Goal: Task Accomplishment & Management: Manage account settings

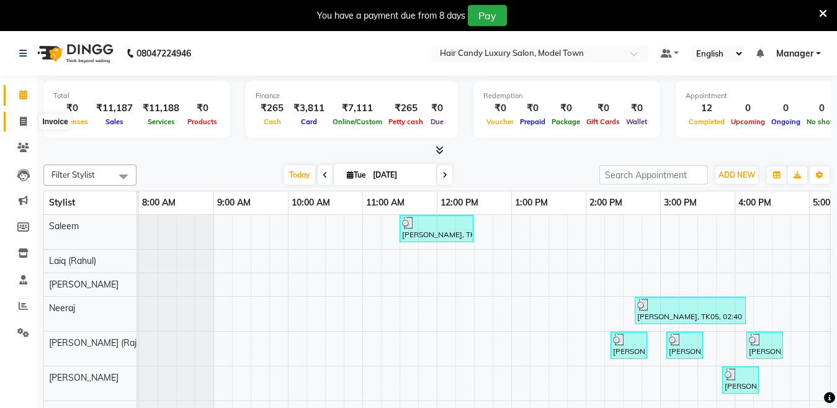
click at [12, 123] on span at bounding box center [23, 122] width 22 height 14
select select "service"
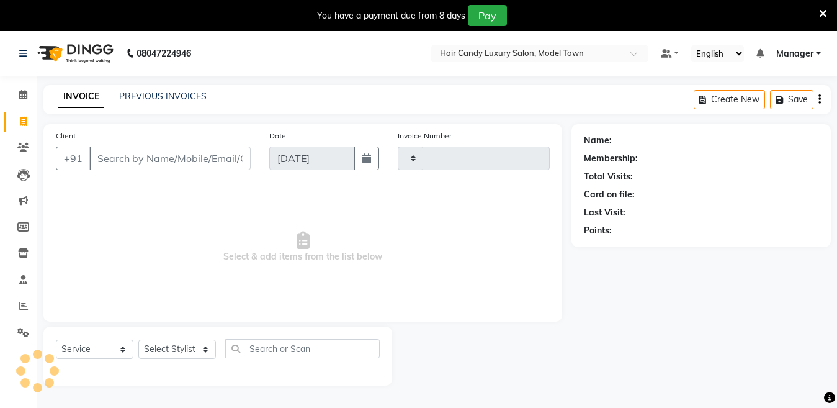
type input "3799"
select select "4716"
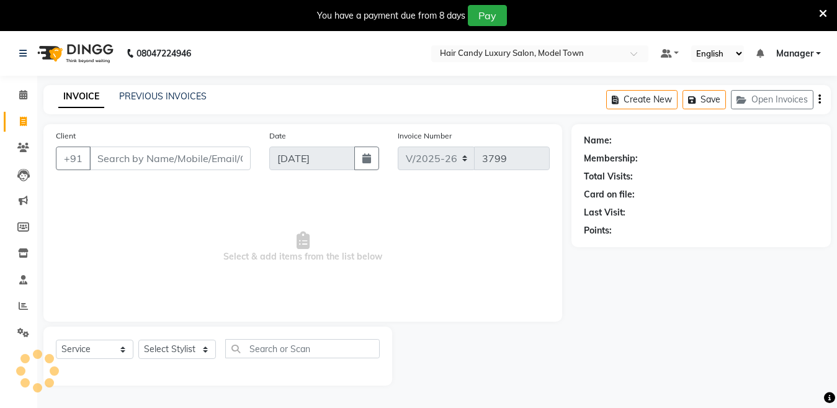
click at [135, 151] on input "Client" at bounding box center [169, 158] width 161 height 24
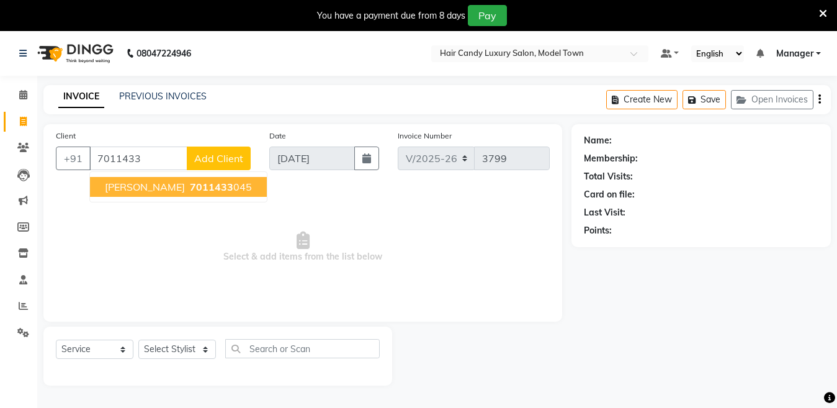
click at [190, 192] on span "7011433" at bounding box center [211, 187] width 43 height 12
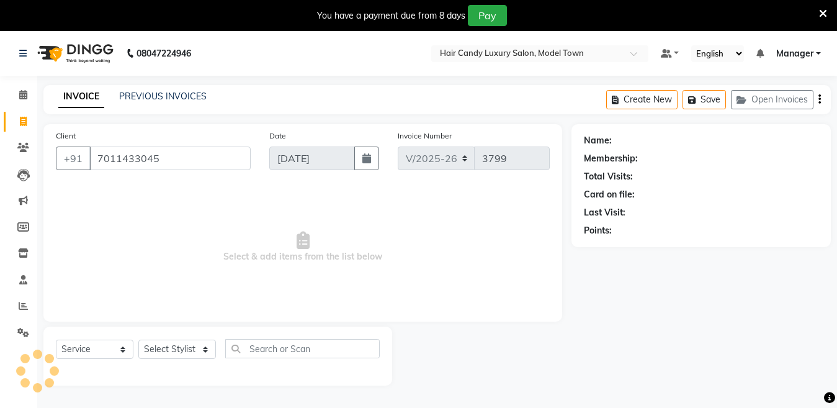
type input "7011433045"
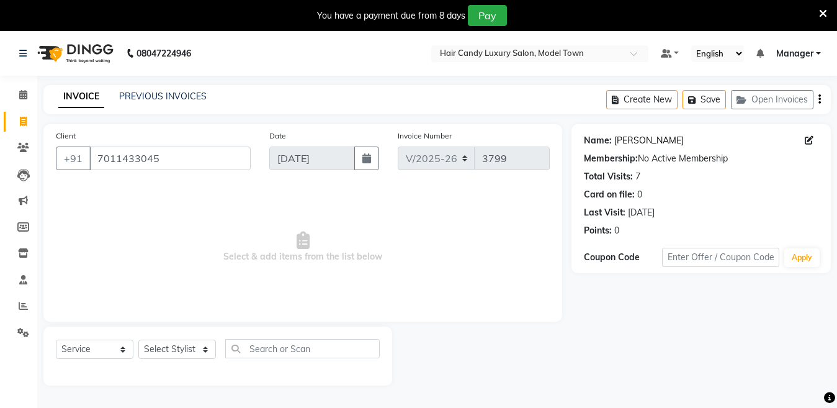
click at [619, 139] on link "[PERSON_NAME]" at bounding box center [648, 140] width 69 height 13
click at [166, 347] on select "Select Stylist [PERSON_NAME] [PERSON_NAME] [PERSON_NAME] ([PERSON_NAME]) Manage…" at bounding box center [177, 348] width 78 height 19
select select "28003"
click at [138, 339] on select "Select Stylist [PERSON_NAME] [PERSON_NAME] [PERSON_NAME] ([PERSON_NAME]) Manage…" at bounding box center [177, 348] width 78 height 19
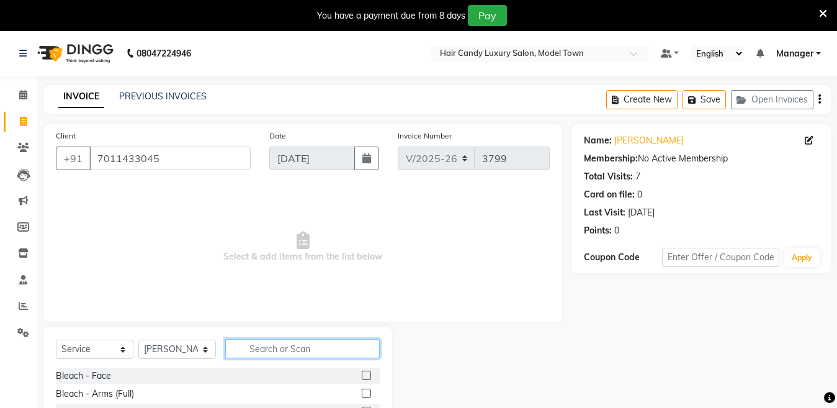
click at [306, 347] on input "text" at bounding box center [302, 348] width 154 height 19
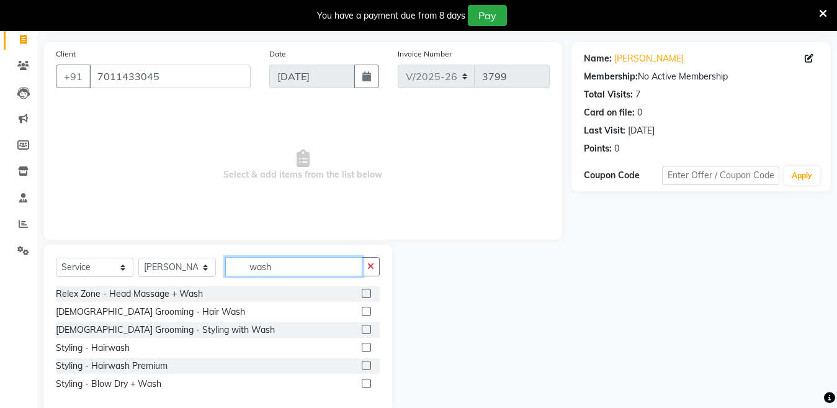
scroll to position [97, 0]
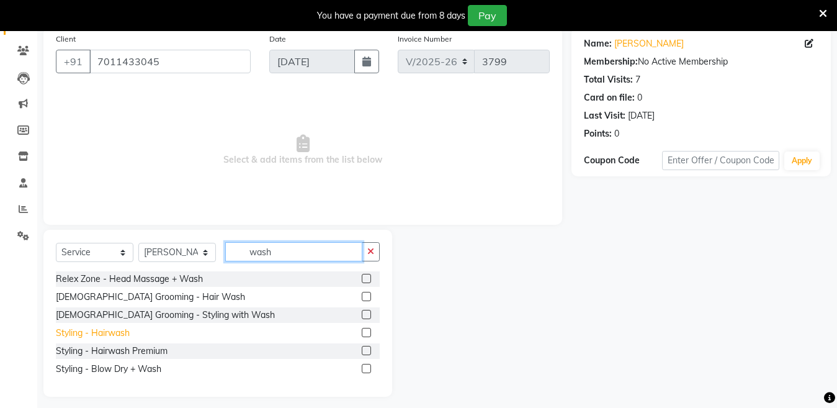
type input "wash"
click at [114, 336] on div "Styling - Hairwash" at bounding box center [93, 332] width 74 height 13
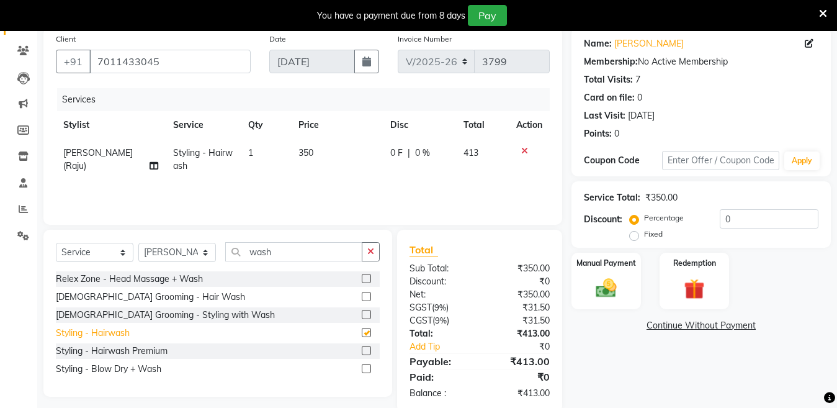
checkbox input "false"
click at [753, 223] on input "0" at bounding box center [769, 218] width 99 height 19
type input "0"
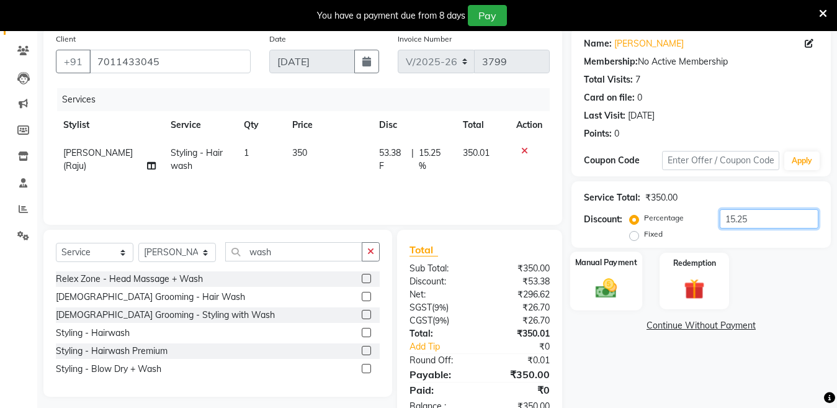
type input "15.25"
click at [576, 287] on div "Manual Payment" at bounding box center [606, 280] width 72 height 59
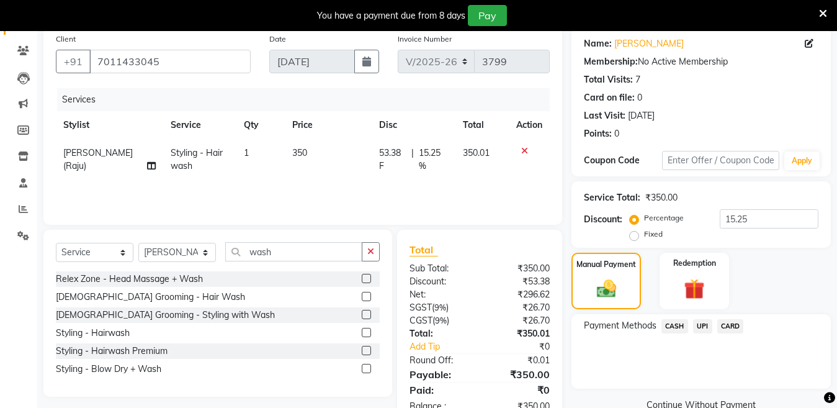
click at [697, 331] on span "UPI" at bounding box center [702, 326] width 19 height 14
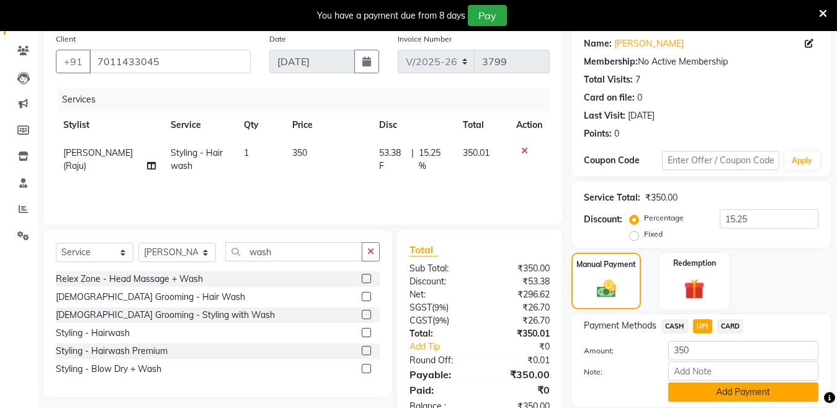
click at [686, 391] on button "Add Payment" at bounding box center [743, 391] width 150 height 19
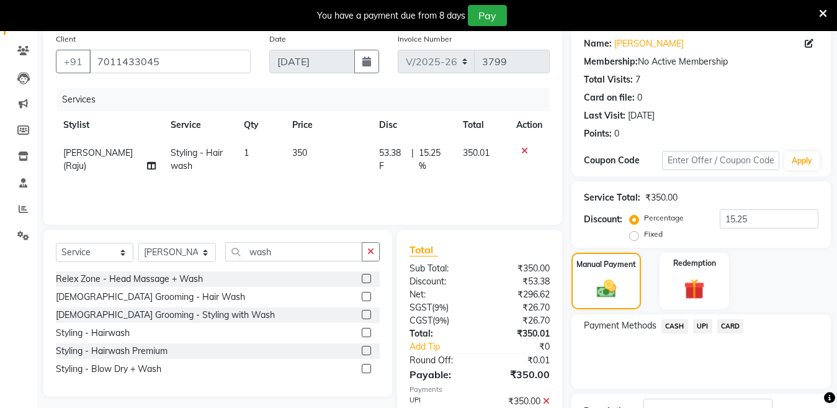
scroll to position [192, 0]
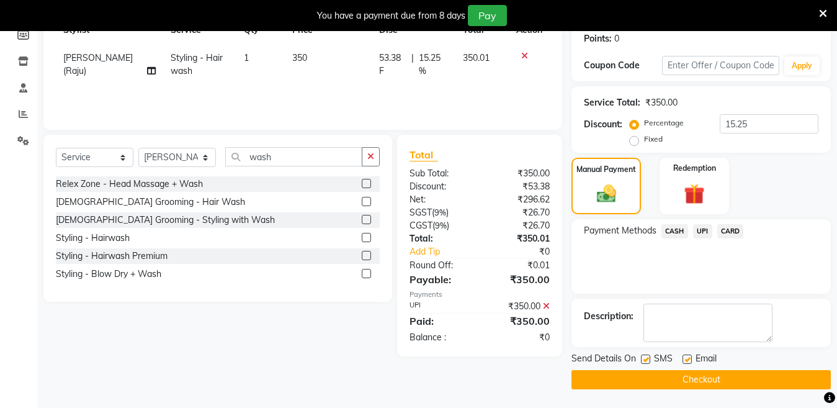
click at [646, 357] on label at bounding box center [645, 358] width 9 height 9
click at [646, 357] on input "checkbox" at bounding box center [645, 359] width 8 height 8
checkbox input "false"
click at [644, 374] on button "Checkout" at bounding box center [700, 379] width 259 height 19
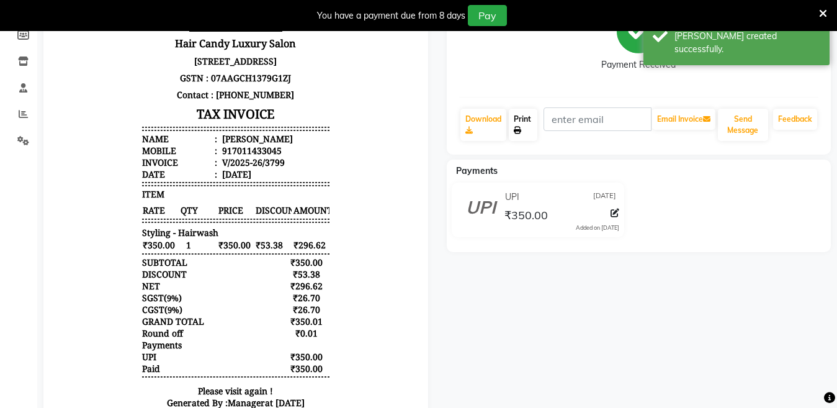
click at [516, 114] on link "Print" at bounding box center [523, 125] width 29 height 32
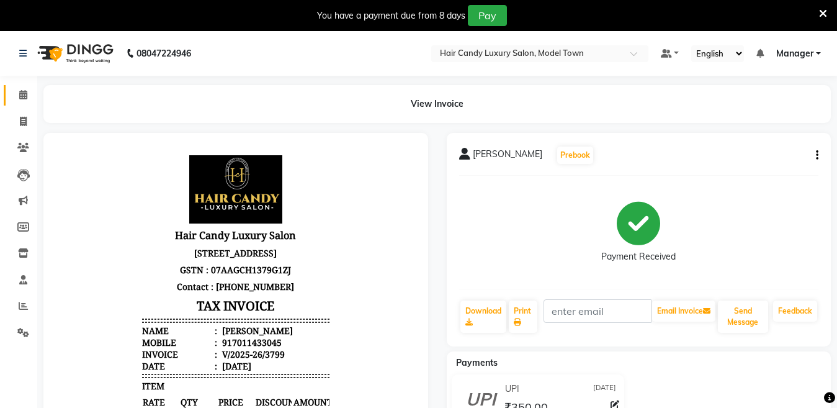
click at [7, 97] on link "Calendar" at bounding box center [19, 95] width 30 height 20
click at [24, 97] on icon at bounding box center [23, 94] width 8 height 9
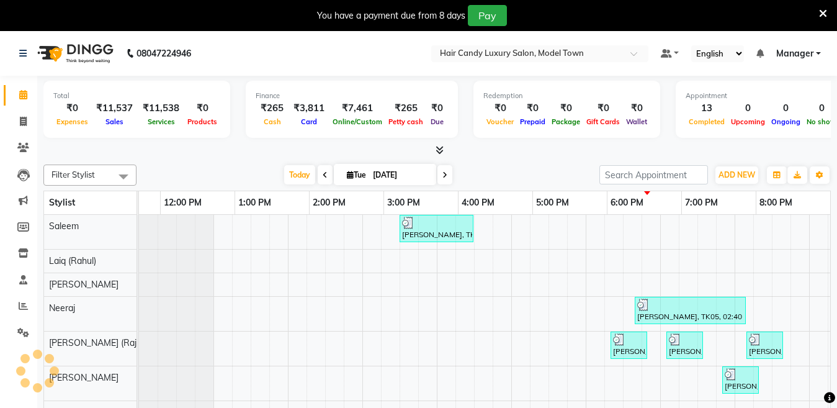
scroll to position [0, 277]
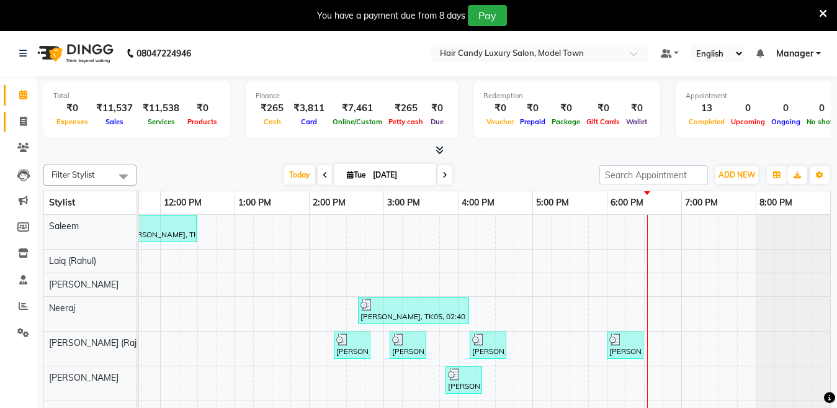
click at [12, 114] on link "Invoice" at bounding box center [19, 122] width 30 height 20
select select "service"
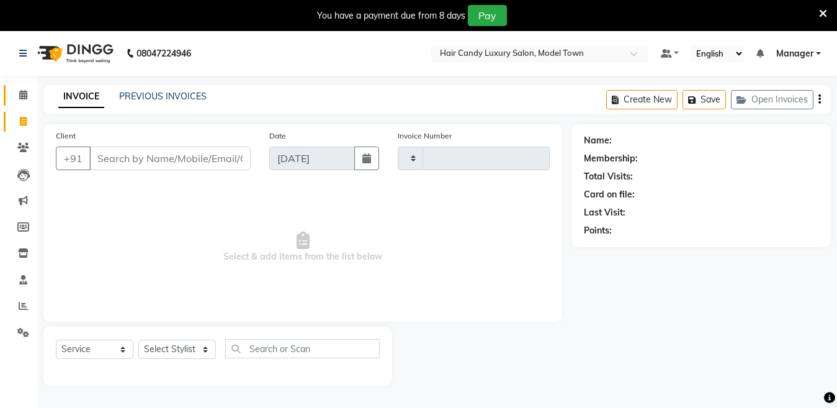
type input "3800"
select select "4716"
click at [27, 91] on icon at bounding box center [23, 94] width 8 height 9
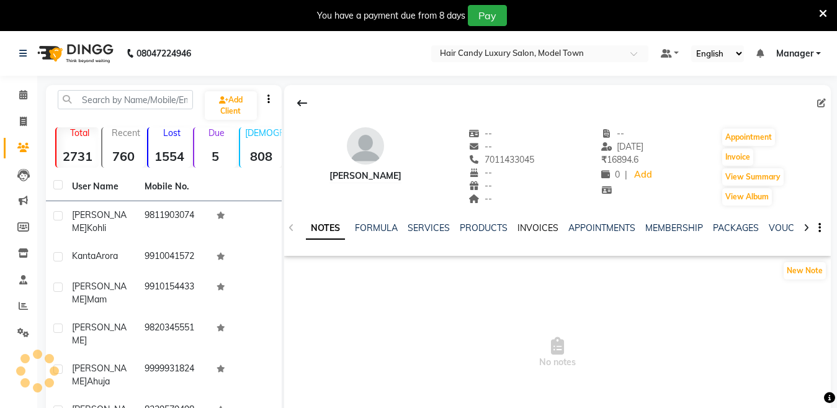
click at [553, 223] on link "INVOICES" at bounding box center [537, 227] width 41 height 11
